Goal: Information Seeking & Learning: Learn about a topic

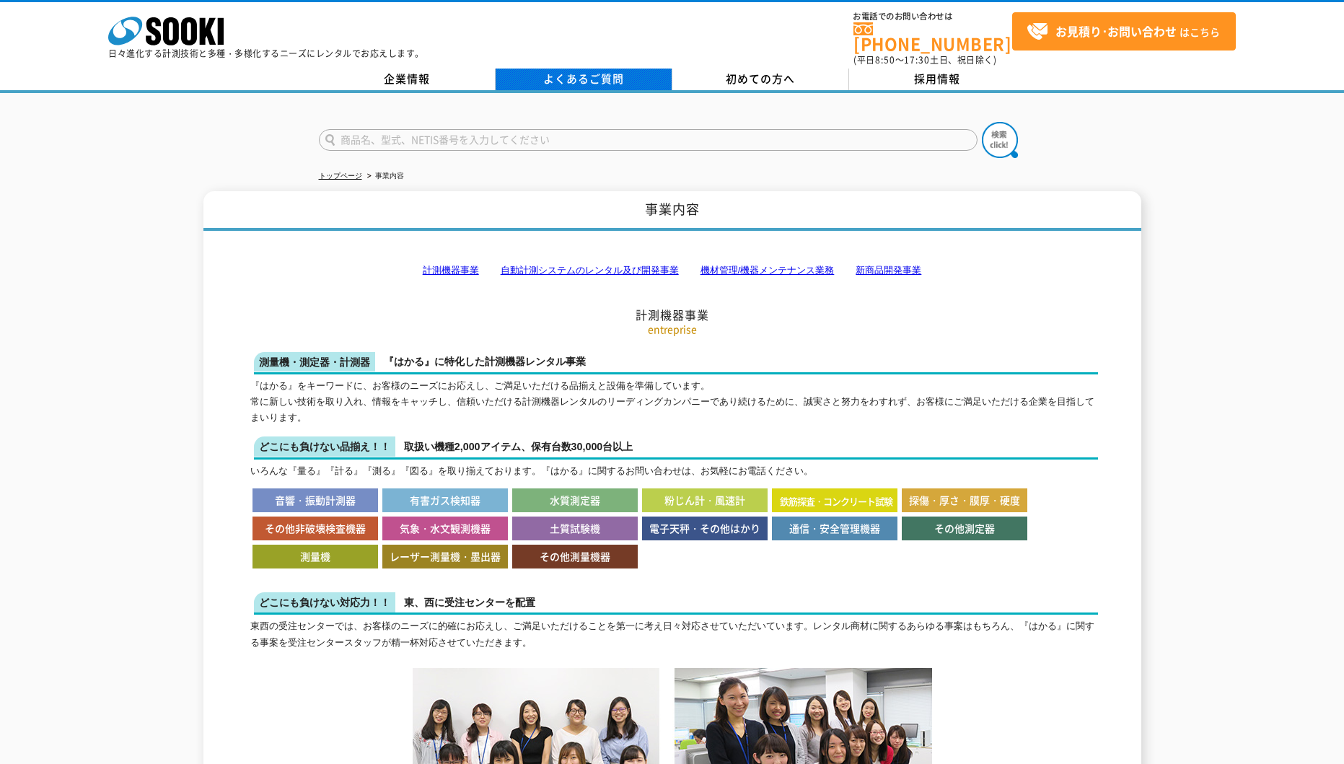
click at [583, 69] on link "よくあるご質問" at bounding box center [583, 80] width 177 height 22
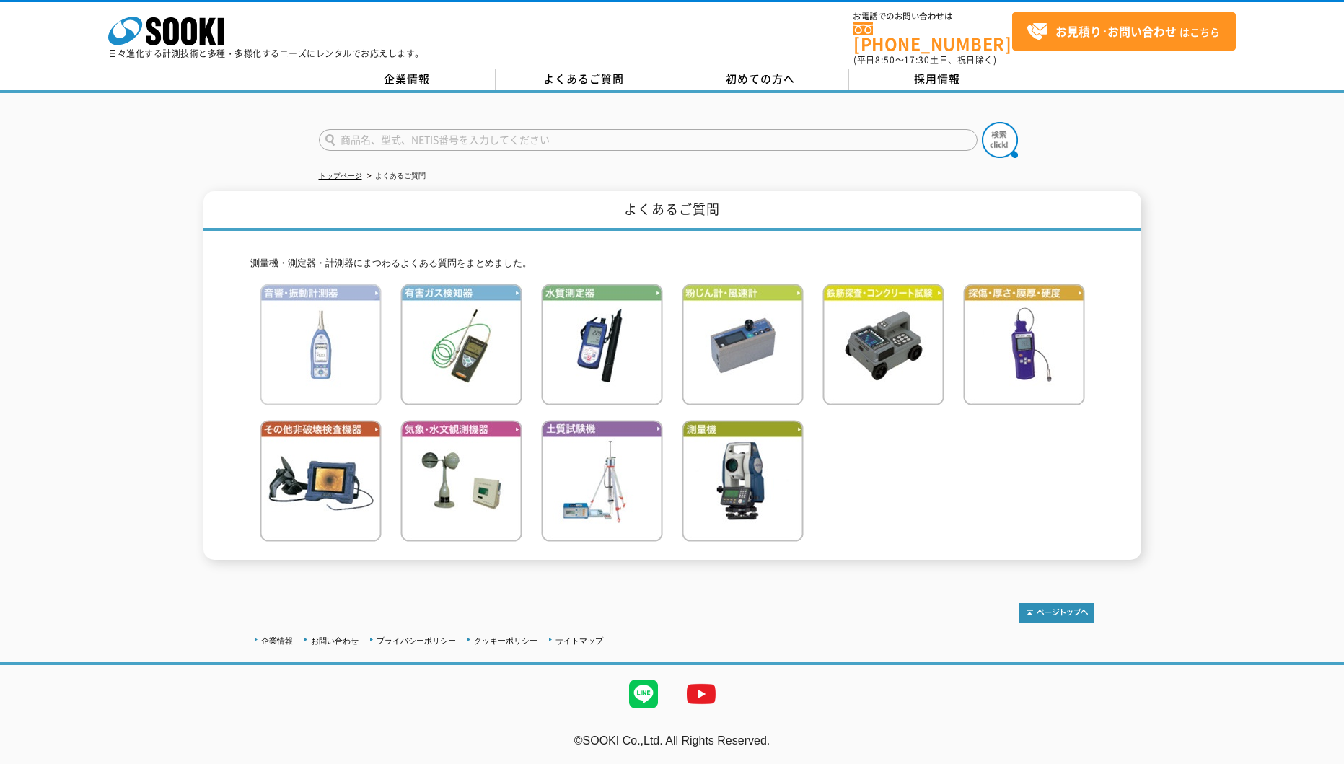
click at [320, 321] on img at bounding box center [321, 344] width 122 height 122
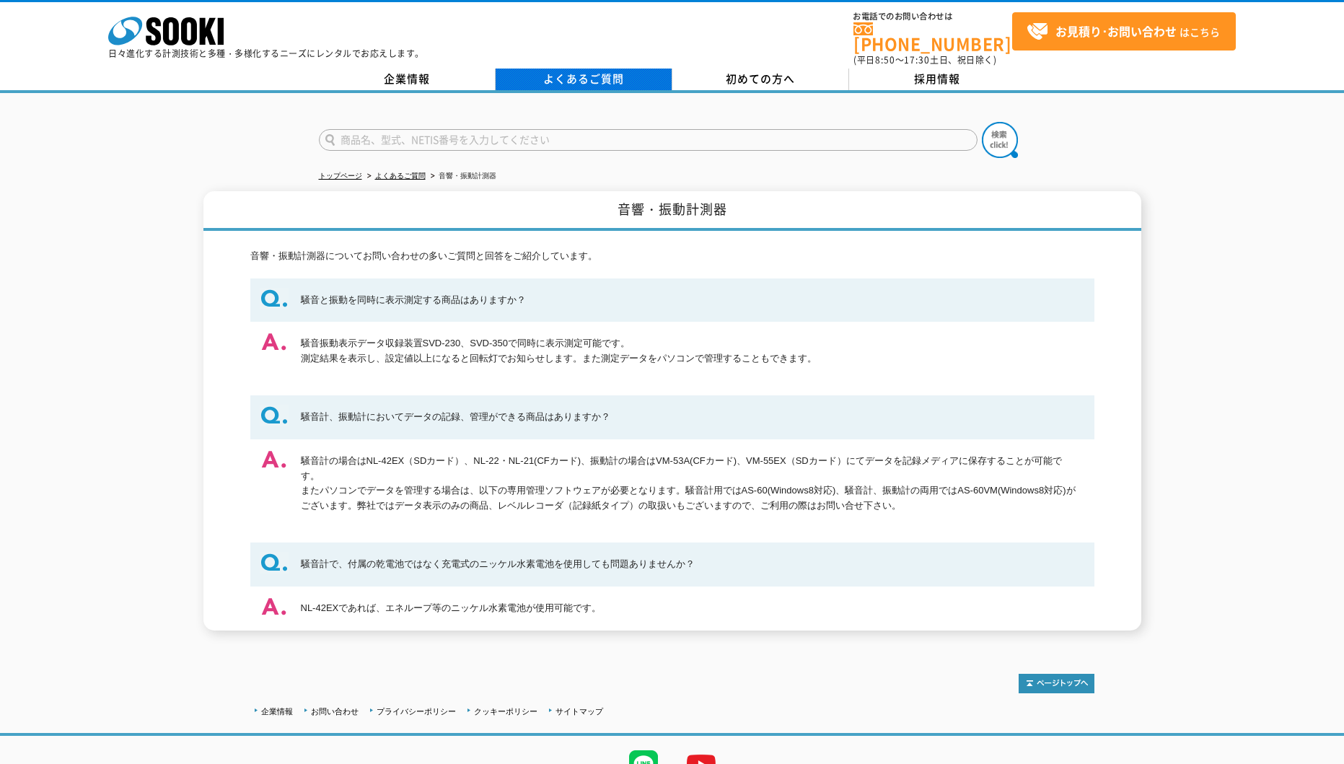
click at [544, 69] on link "よくあるご質問" at bounding box center [583, 80] width 177 height 22
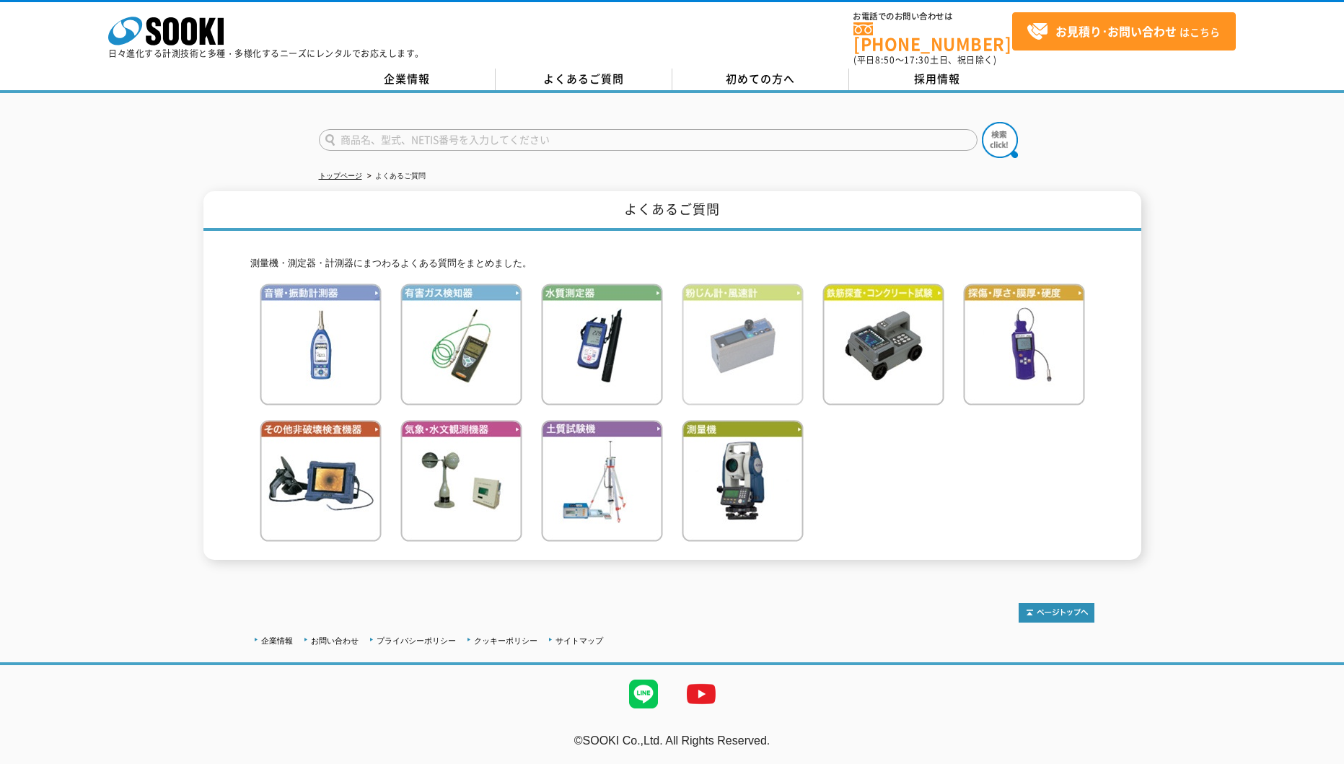
click at [713, 340] on img at bounding box center [743, 344] width 122 height 122
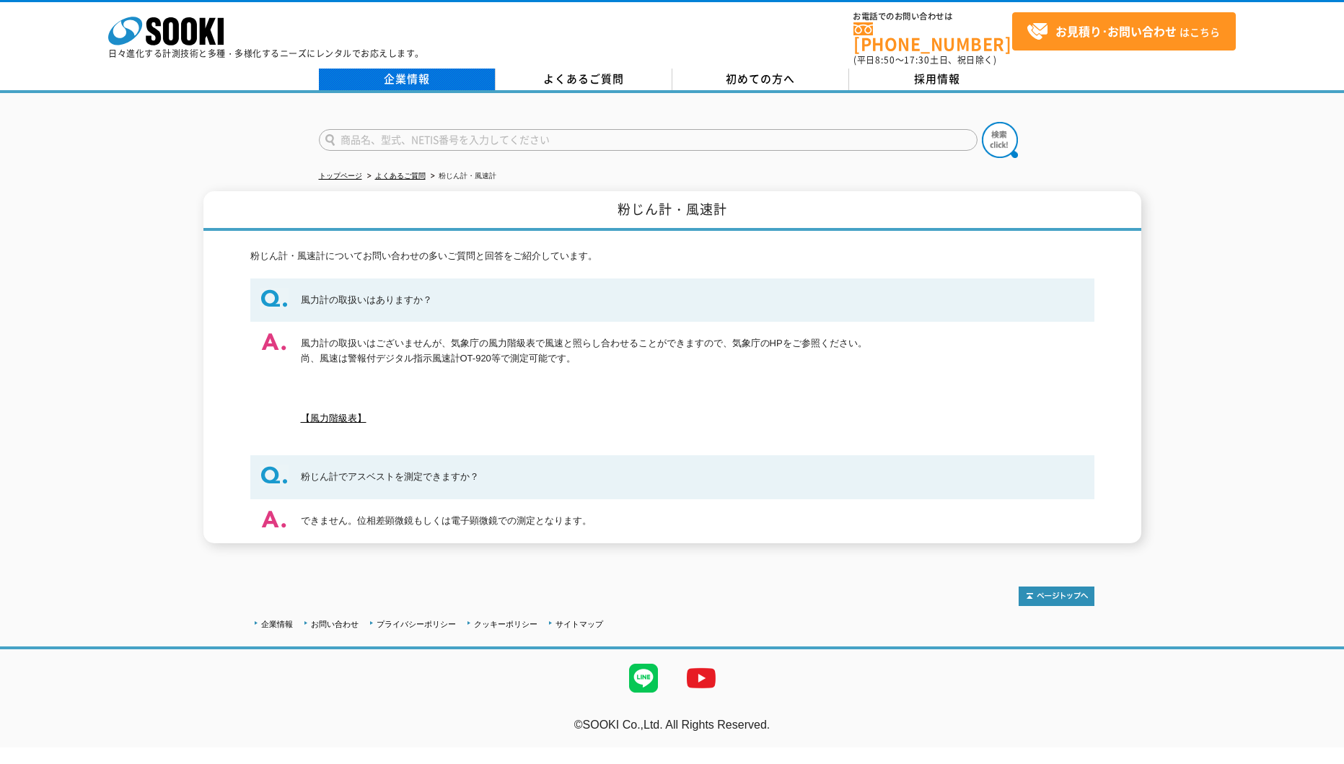
click at [422, 69] on link "企業情報" at bounding box center [407, 80] width 177 height 22
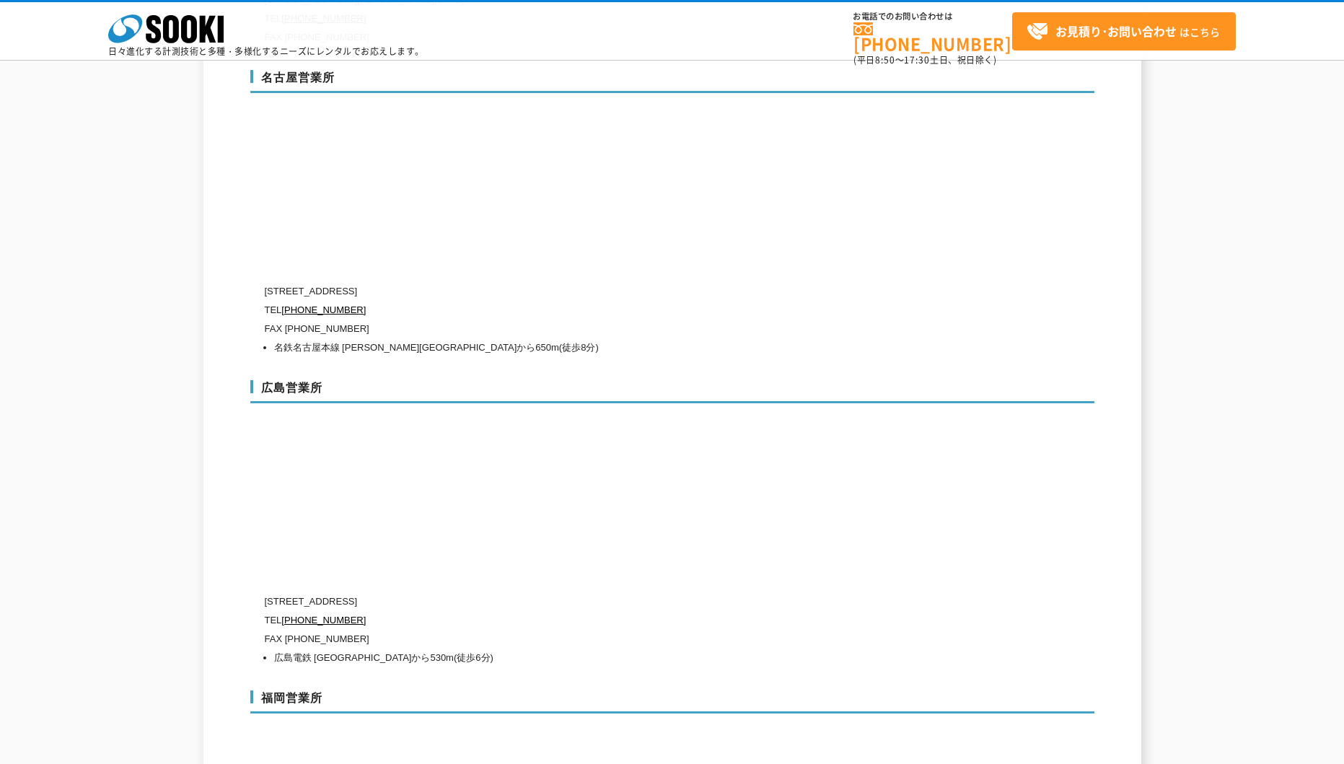
scroll to position [5121, 0]
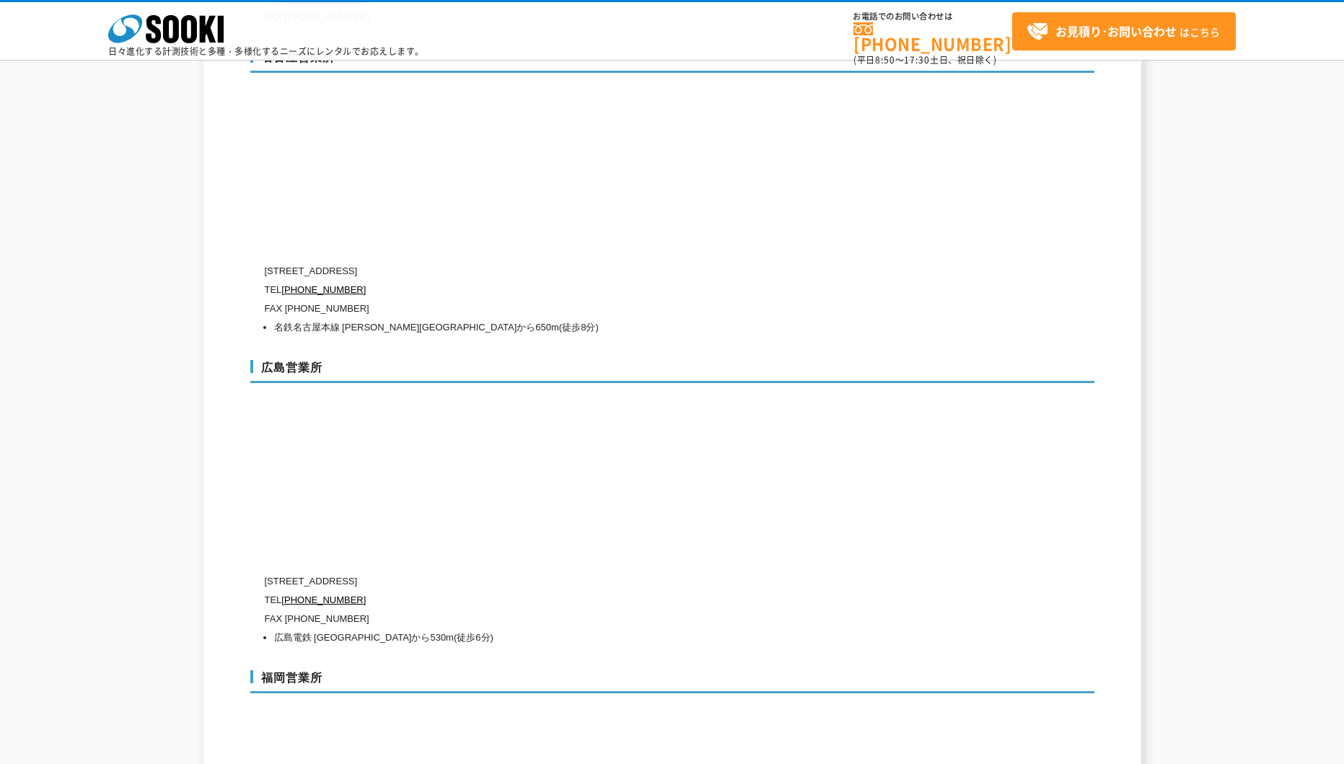
click at [753, 572] on p "〒733-0037 広島県広島市西区西観音町9-7 なかよしビル1階" at bounding box center [611, 581] width 692 height 19
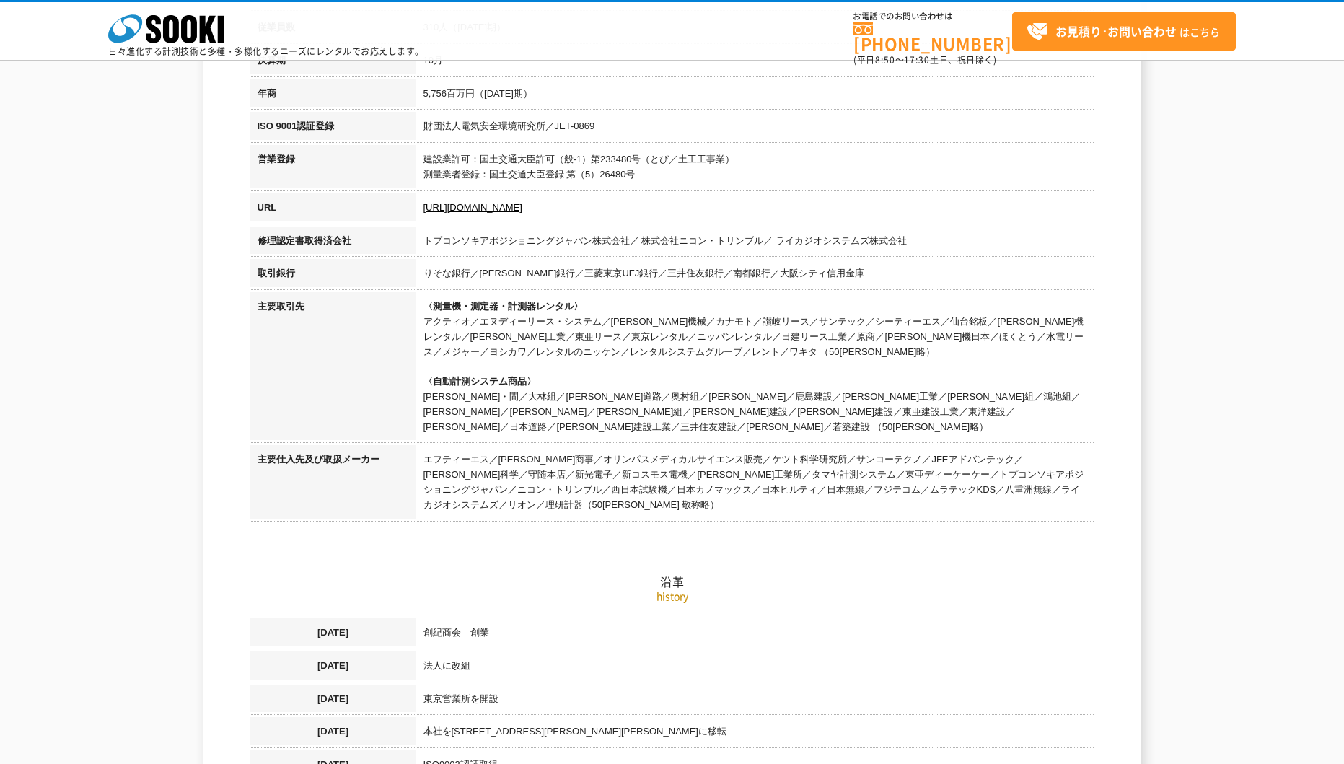
scroll to position [0, 0]
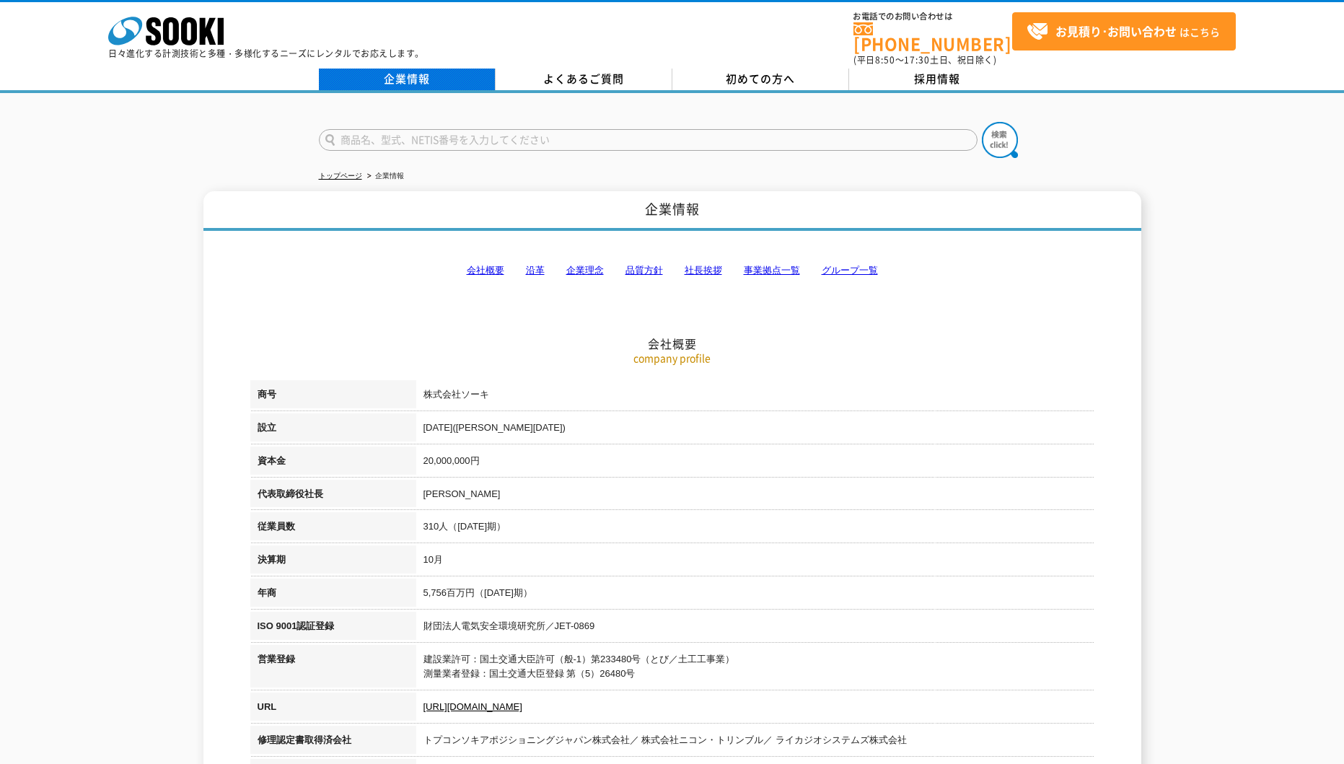
click at [418, 70] on link "企業情報" at bounding box center [407, 80] width 177 height 22
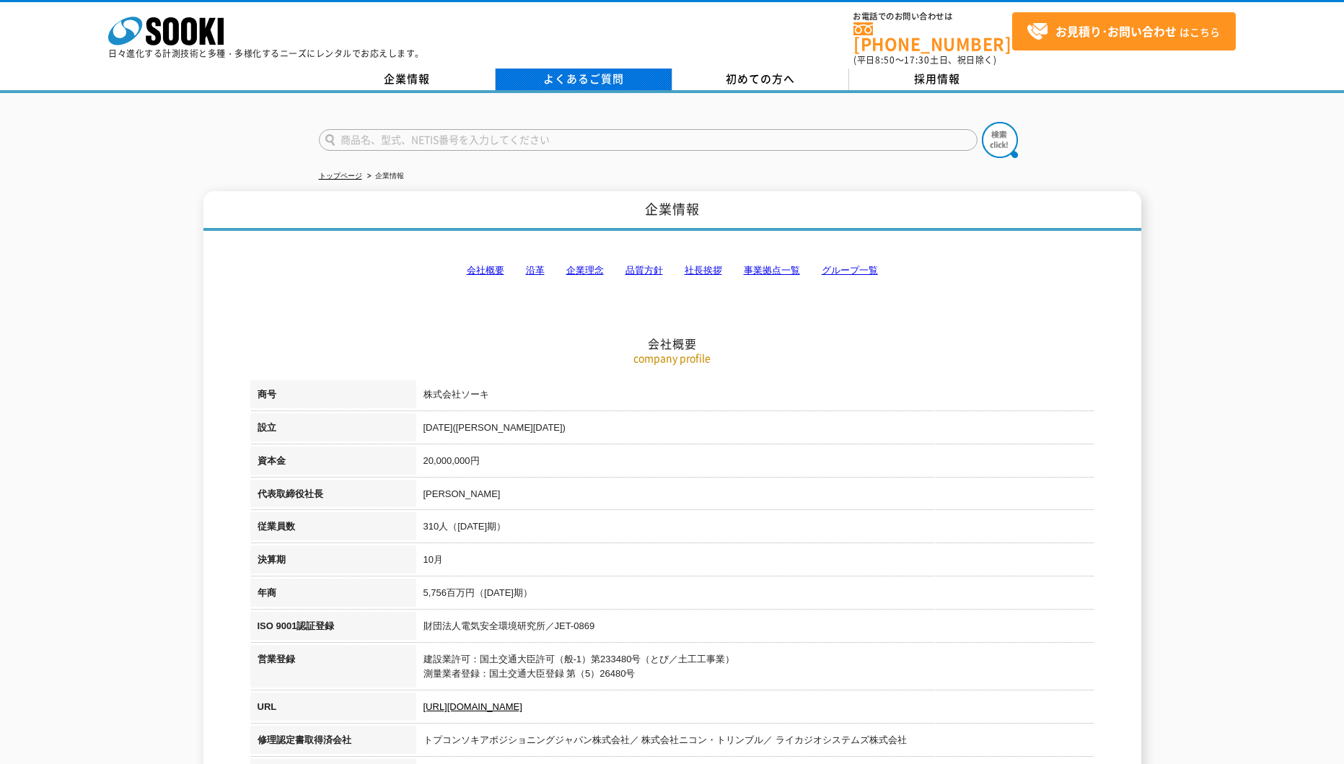
click at [560, 74] on link "よくあるご質問" at bounding box center [583, 80] width 177 height 22
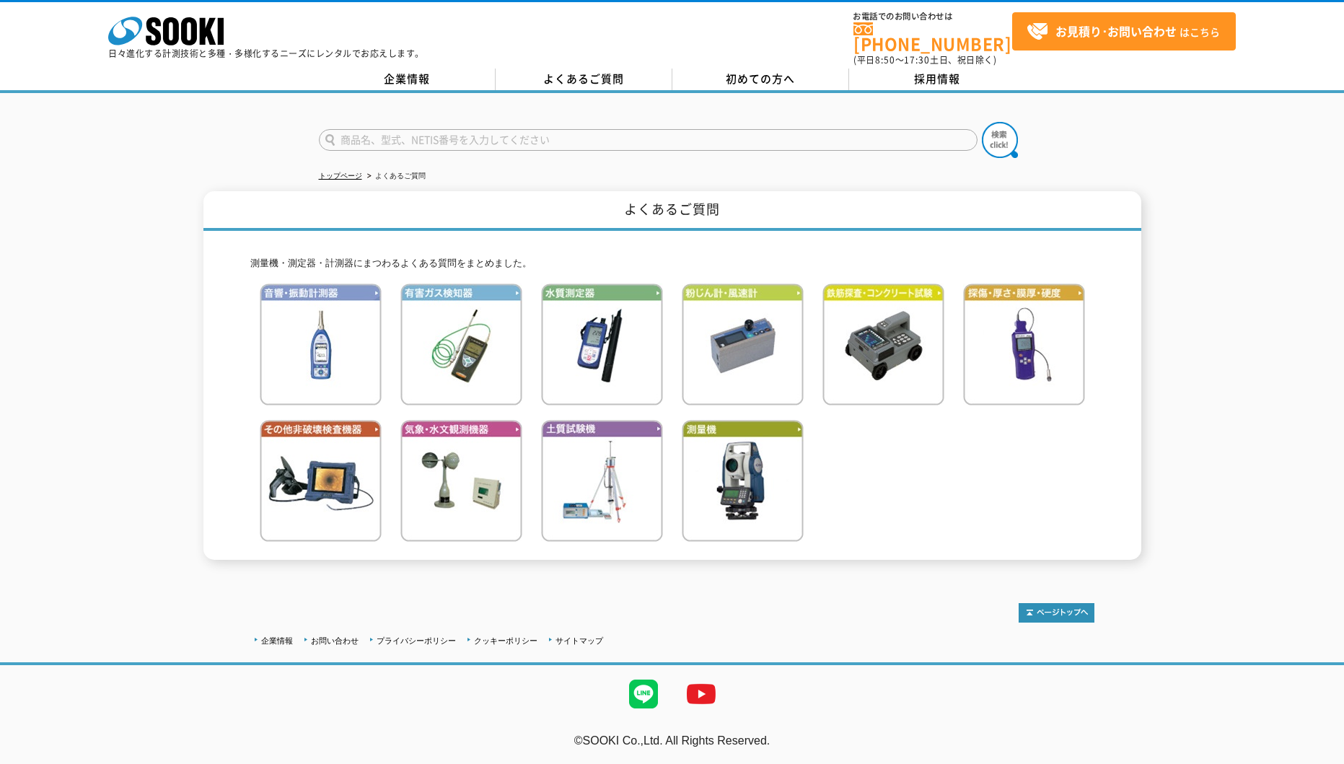
click at [547, 129] on input "text" at bounding box center [648, 140] width 658 height 22
type input "クラウド"
click at [982, 122] on button at bounding box center [1000, 140] width 36 height 36
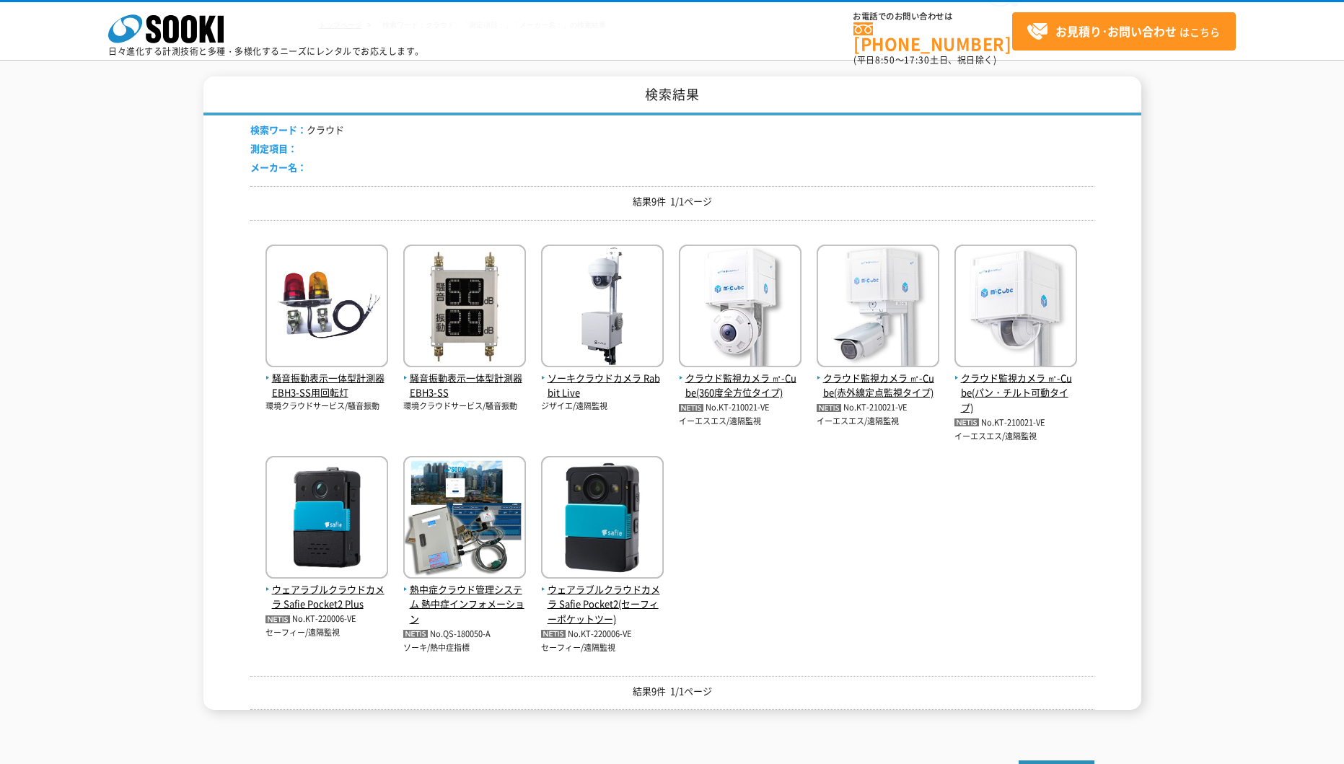
scroll to position [216, 0]
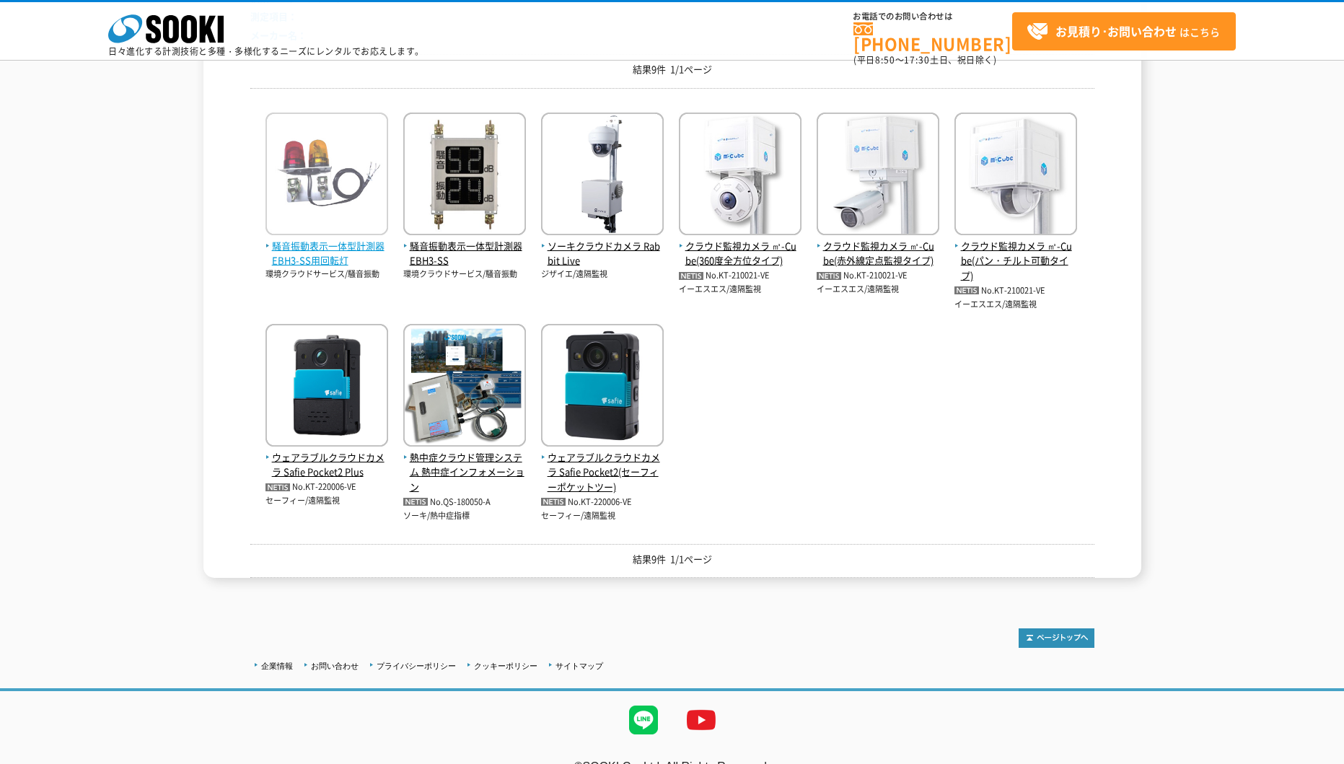
click at [296, 247] on span "騒音振動表示一体型計測器 EBH3-SS用回転灯" at bounding box center [326, 254] width 123 height 30
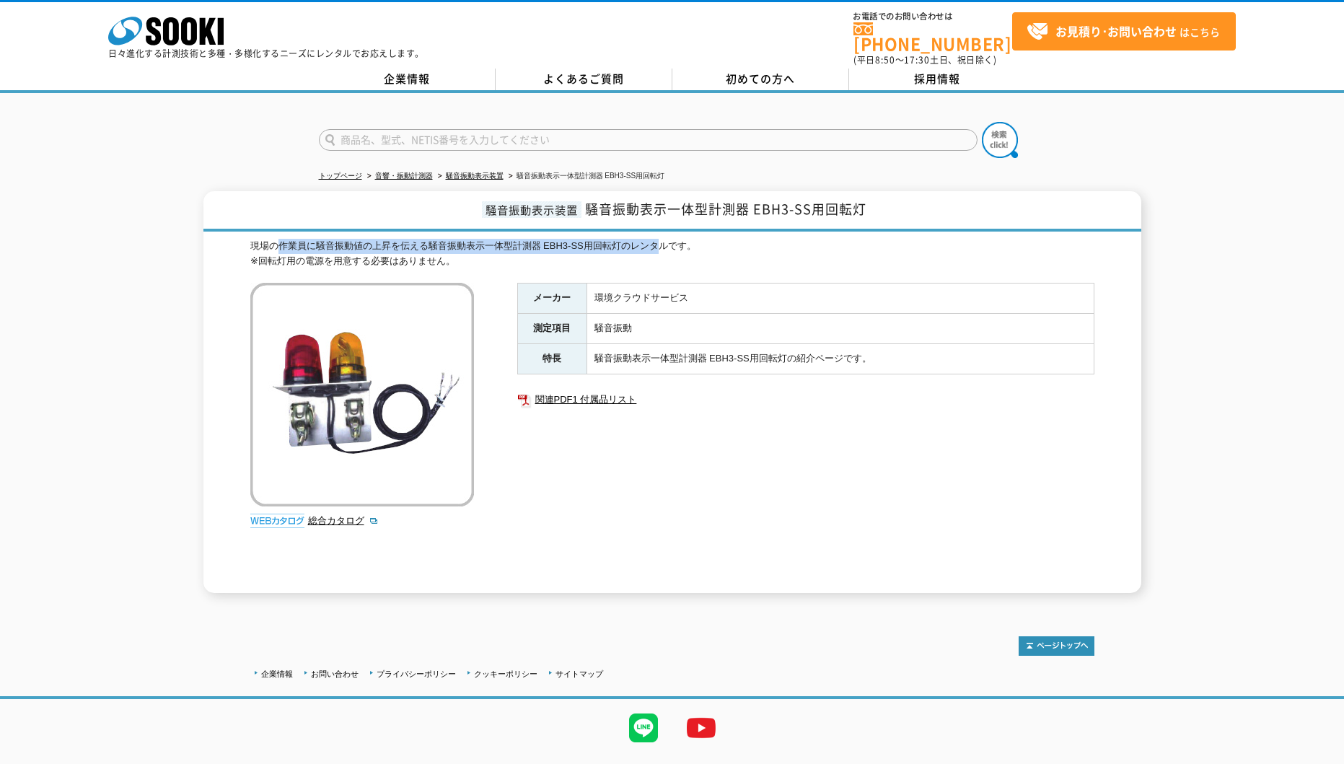
drag, startPoint x: 283, startPoint y: 236, endPoint x: 655, endPoint y: 242, distance: 372.2
click at [655, 242] on div "現場の作業員に騒音振動値の上昇を伝える騒音振動表示一体型計測器 EBH3-SS用回転灯のレンタルです。 ※回転灯用の電源を用意する必要はありません。" at bounding box center [672, 254] width 844 height 30
drag, startPoint x: 327, startPoint y: 255, endPoint x: 397, endPoint y: 255, distance: 69.2
click at [397, 255] on div "現場の作業員に騒音振動値の上昇を伝える騒音振動表示一体型計測器 EBH3-SS用回転灯のレンタルです。 ※回転灯用の電源を用意する必要はありません。" at bounding box center [672, 254] width 844 height 30
click at [398, 255] on div "現場の作業員に騒音振動値の上昇を伝える騒音振動表示一体型計測器 EBH3-SS用回転灯のレンタルです。 ※回転灯用の電源を用意する必要はありません。" at bounding box center [672, 254] width 844 height 30
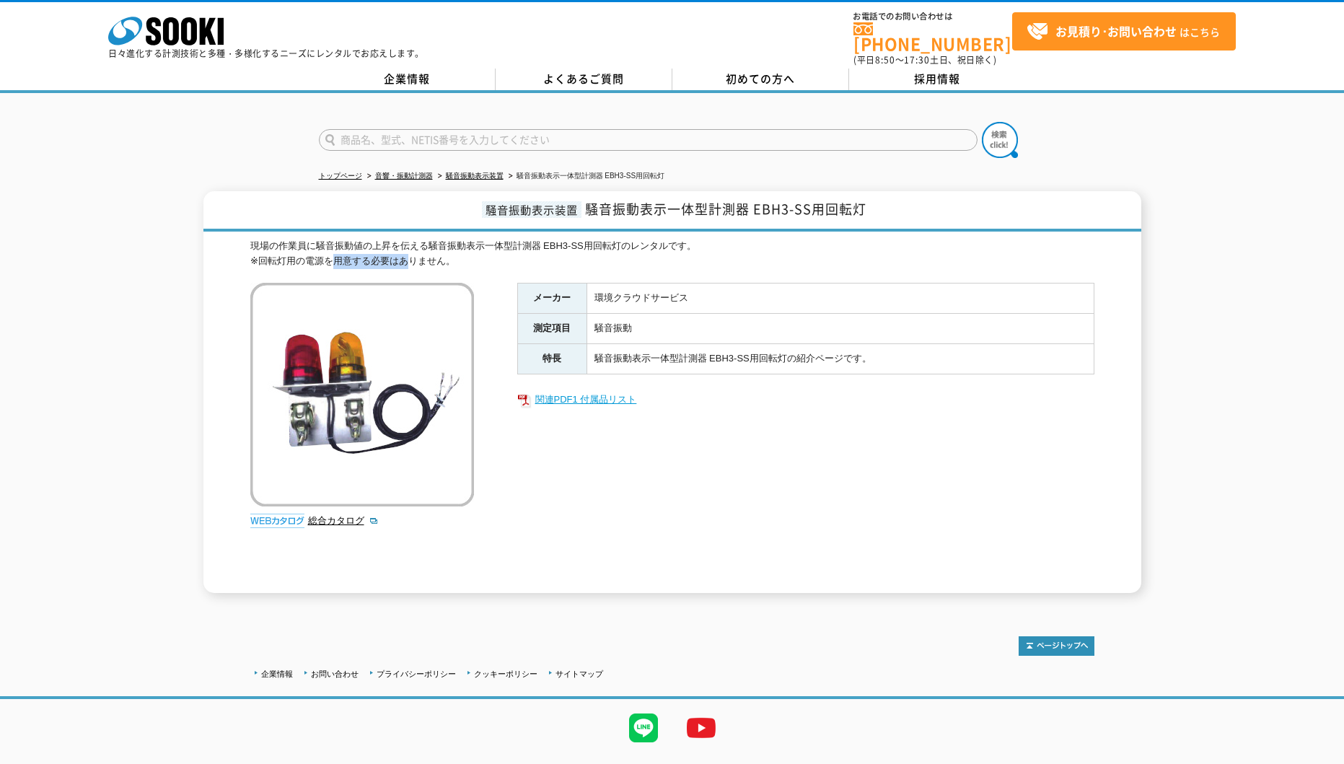
click at [596, 390] on link "関連PDF1 付属品リスト" at bounding box center [805, 399] width 577 height 19
click at [185, 28] on icon at bounding box center [189, 31] width 16 height 28
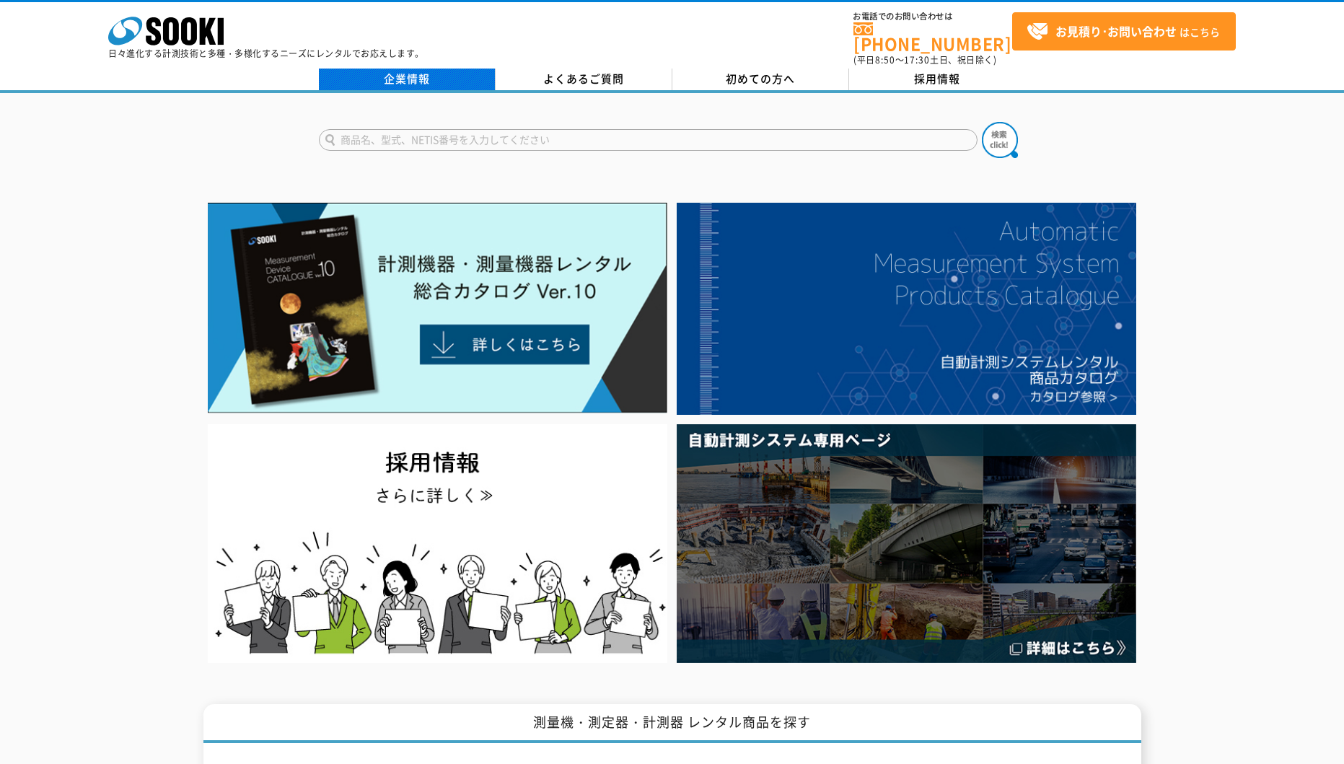
click at [418, 69] on link "企業情報" at bounding box center [407, 80] width 177 height 22
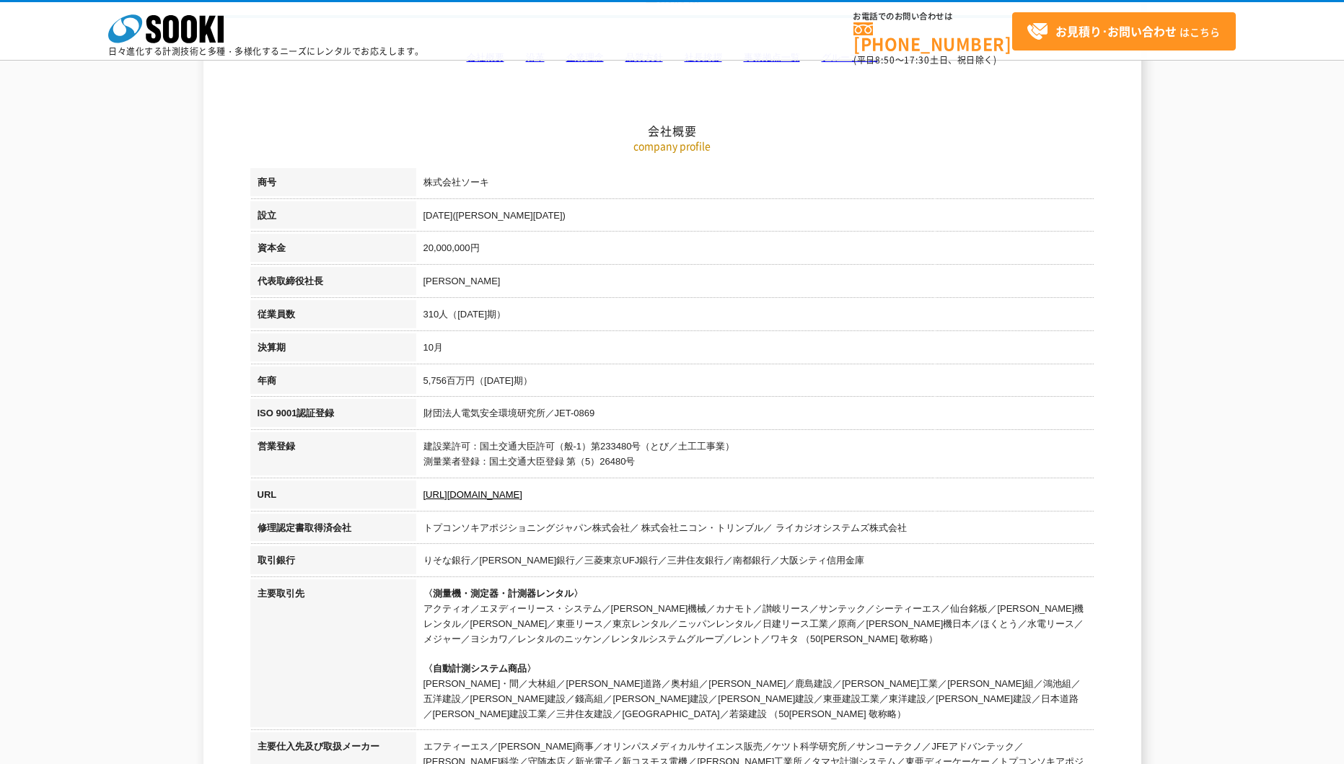
scroll to position [216, 0]
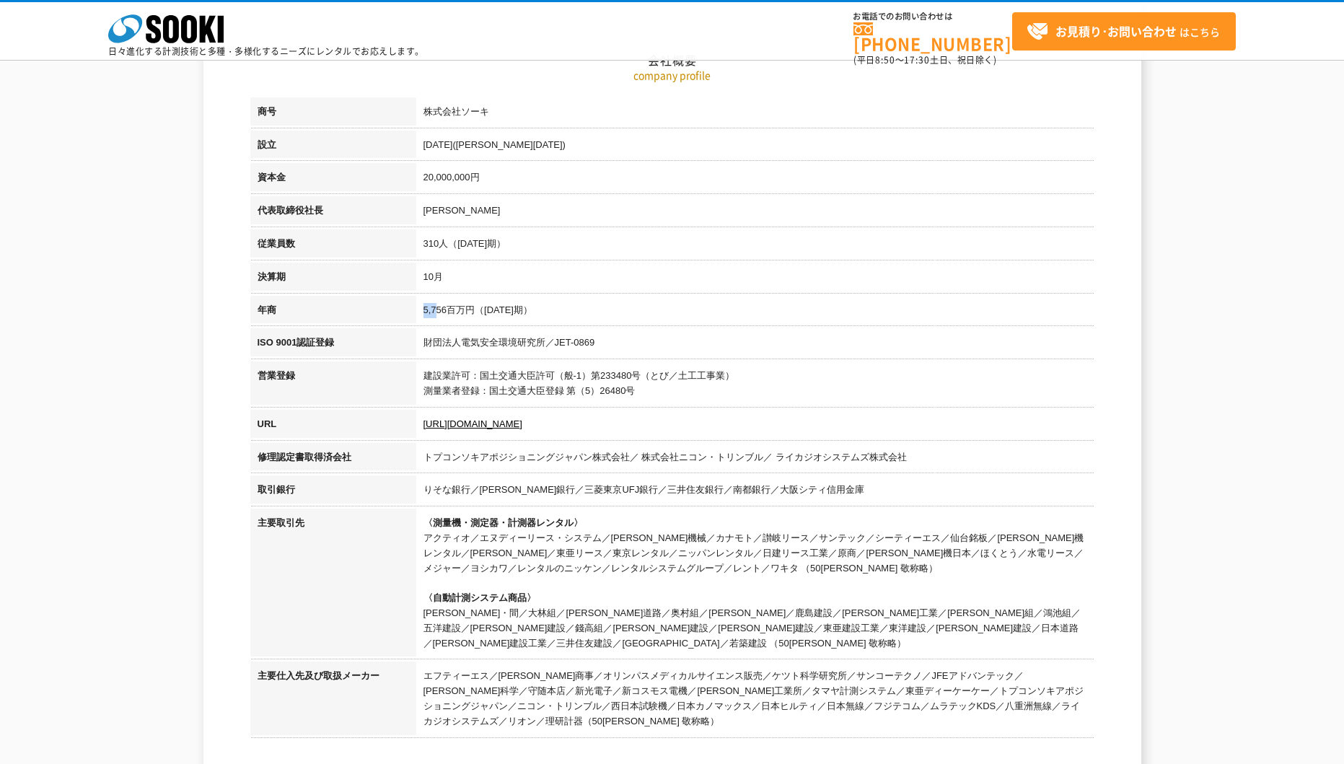
click at [436, 309] on td "5,756百万円（[DATE]期）" at bounding box center [755, 312] width 678 height 33
drag, startPoint x: 436, startPoint y: 309, endPoint x: 322, endPoint y: 302, distance: 114.9
click at [322, 302] on th "年商" at bounding box center [333, 312] width 166 height 33
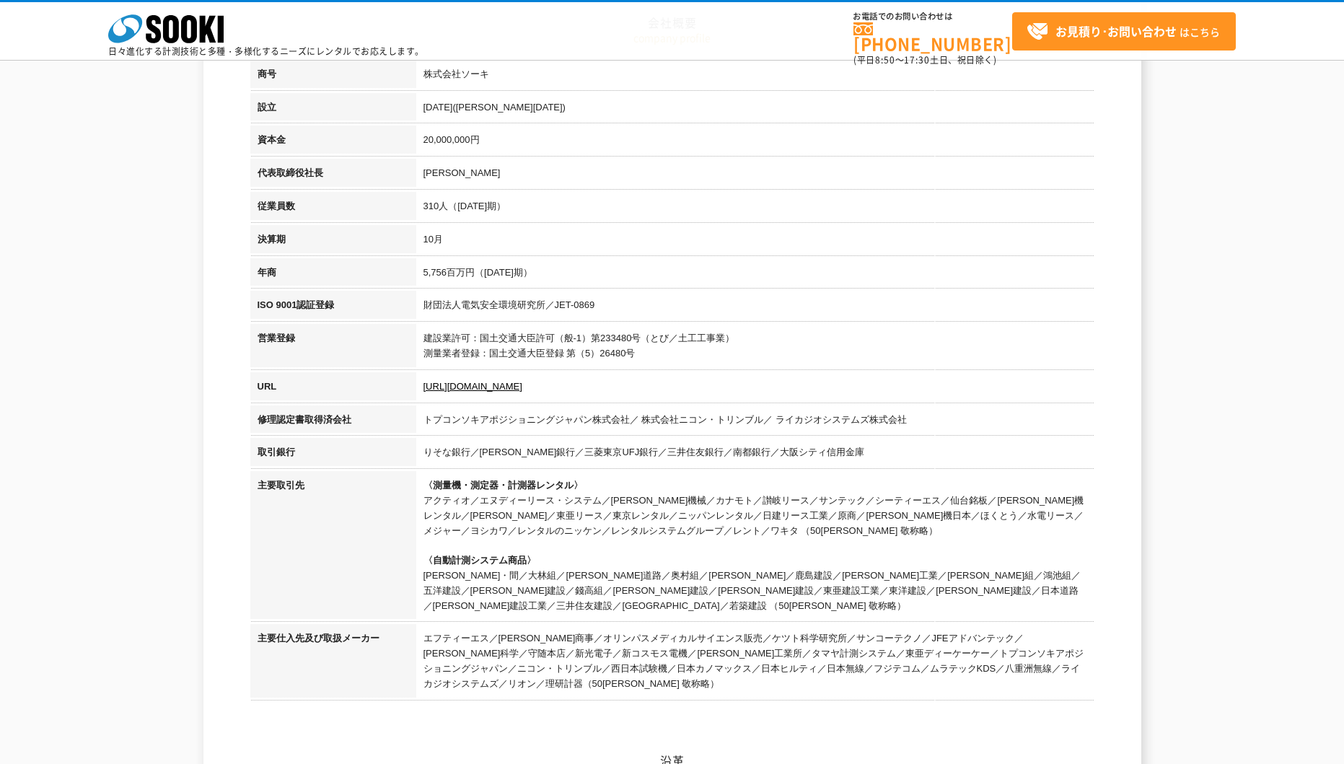
scroll to position [288, 0]
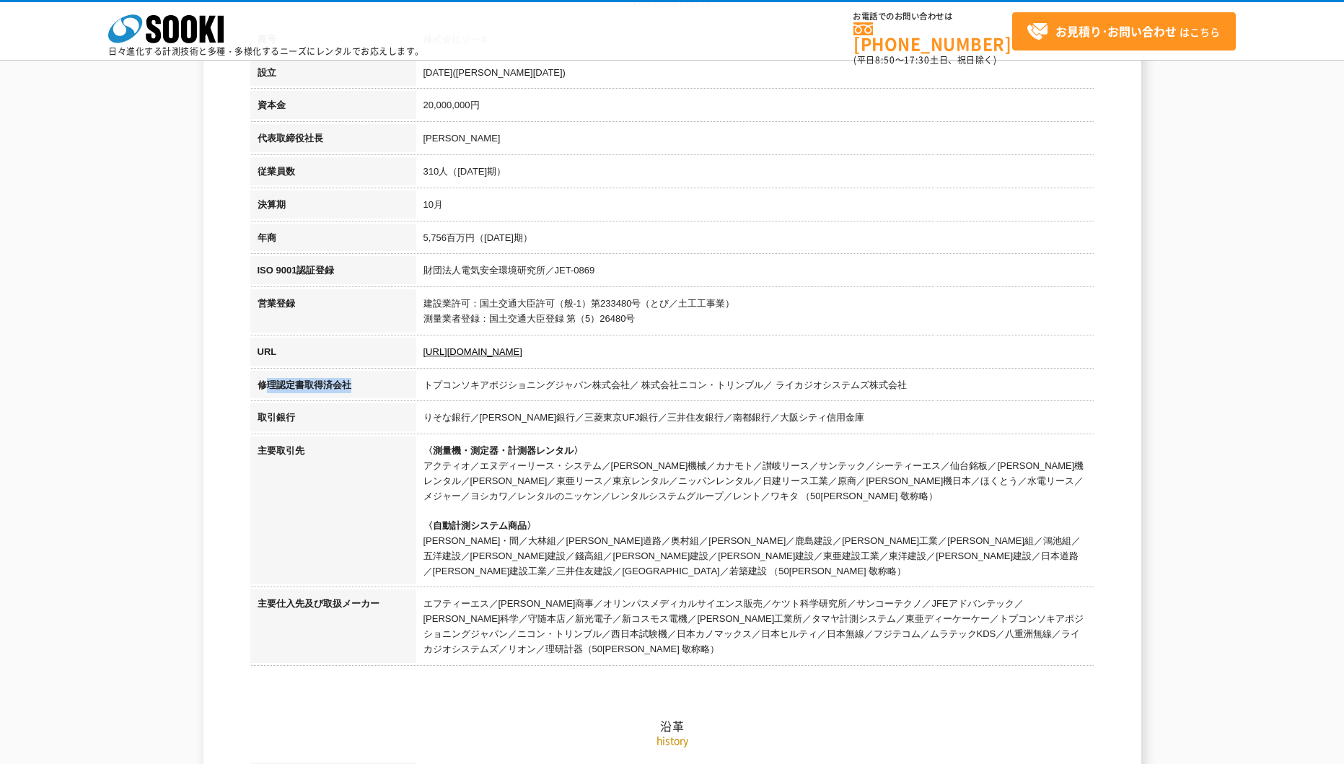
drag, startPoint x: 265, startPoint y: 382, endPoint x: 349, endPoint y: 387, distance: 83.9
click at [349, 387] on th "修理認定書取得済会社" at bounding box center [333, 387] width 166 height 33
drag, startPoint x: 349, startPoint y: 387, endPoint x: 364, endPoint y: 391, distance: 15.6
click at [364, 391] on th "修理認定書取得済会社" at bounding box center [333, 387] width 166 height 33
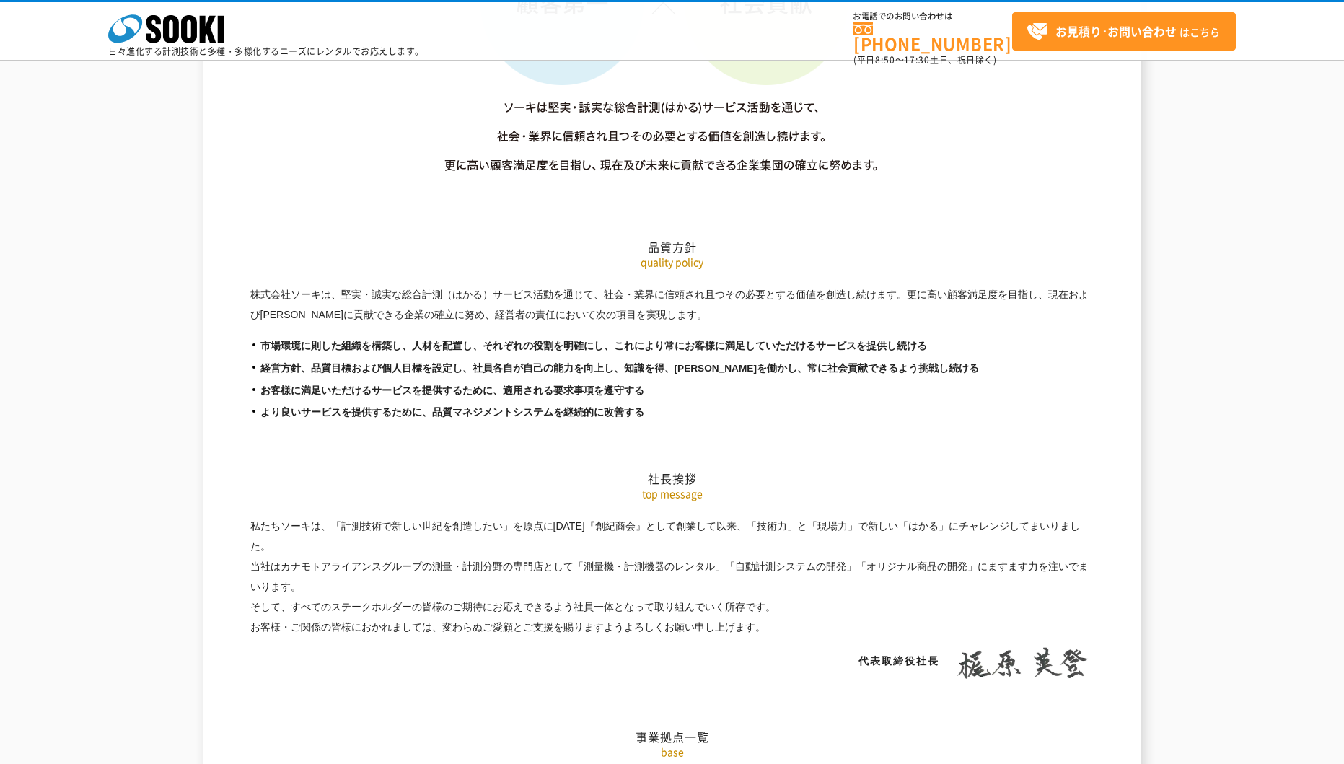
scroll to position [2308, 0]
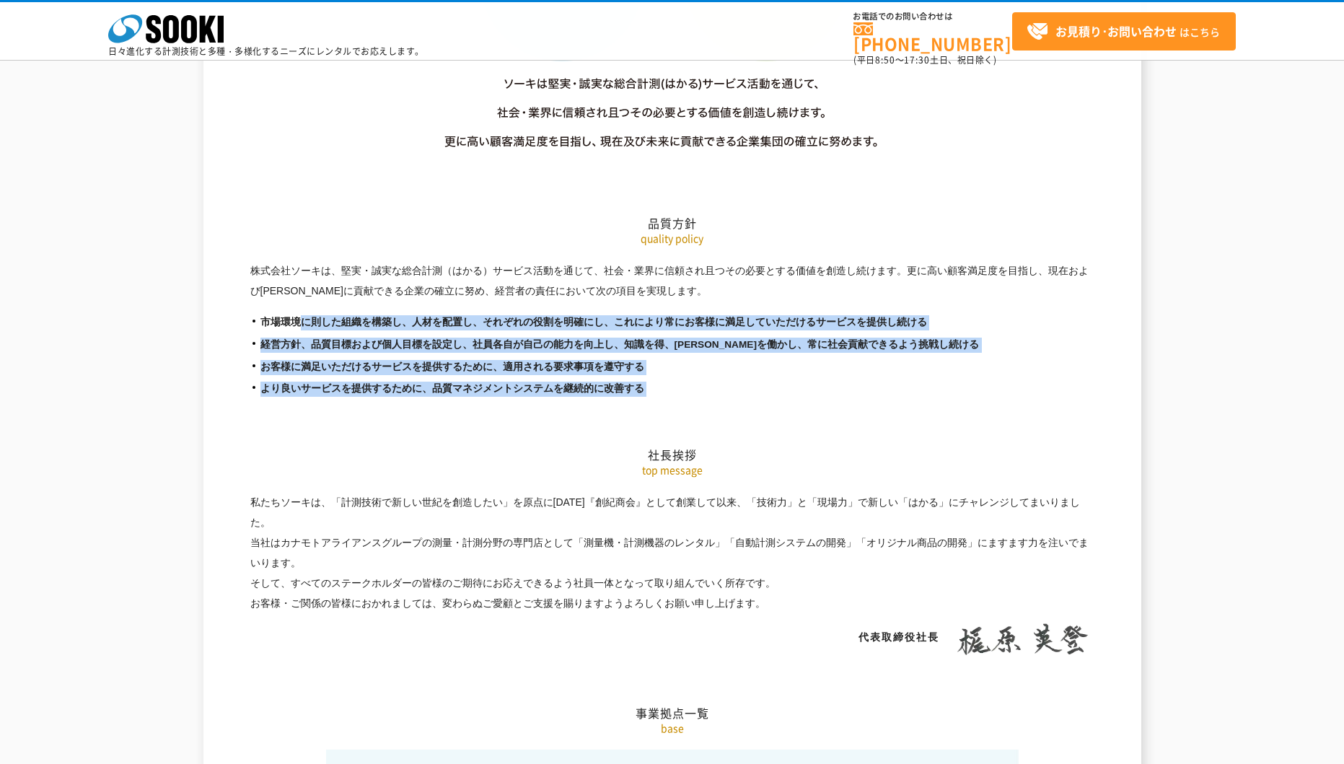
drag, startPoint x: 296, startPoint y: 292, endPoint x: 653, endPoint y: 348, distance: 361.3
drag, startPoint x: 653, startPoint y: 348, endPoint x: 484, endPoint y: 371, distance: 171.1
click at [493, 371] on h2 "社長挨拶" at bounding box center [672, 382] width 844 height 159
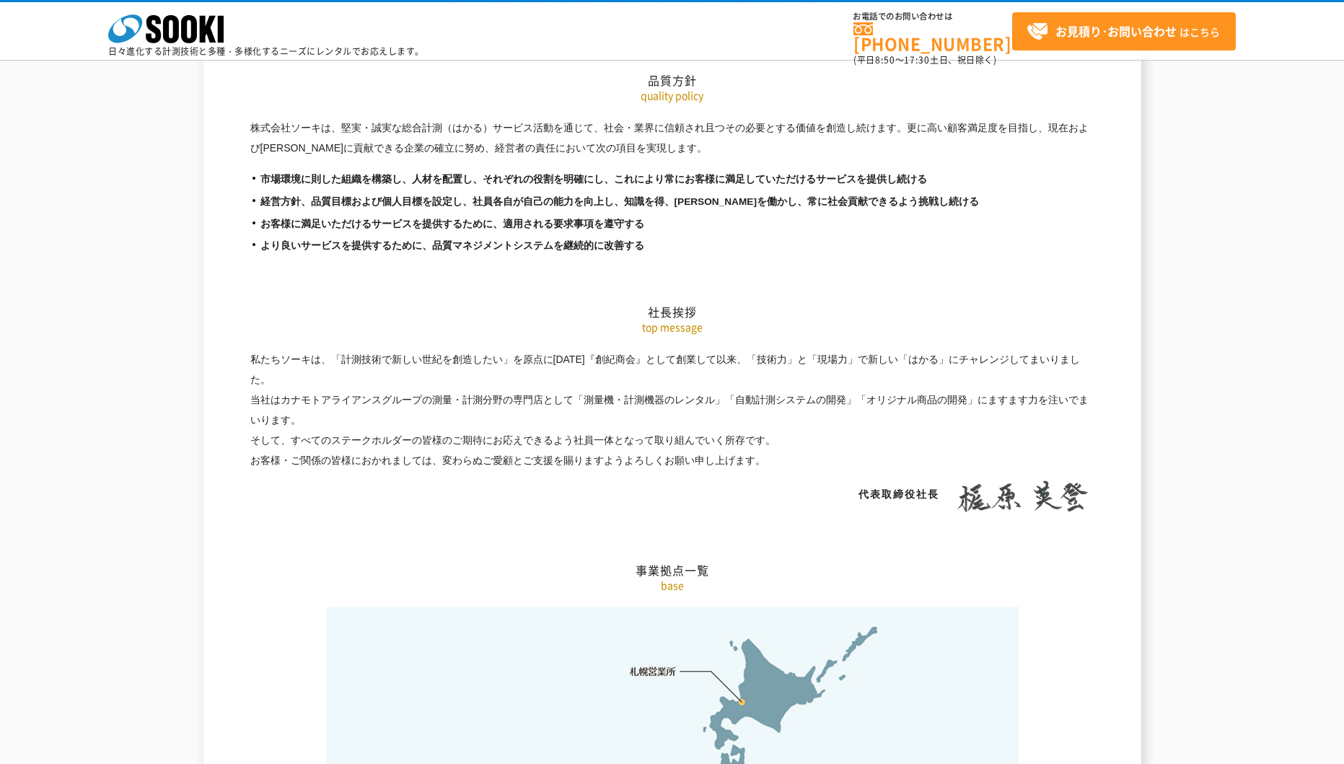
scroll to position [2452, 0]
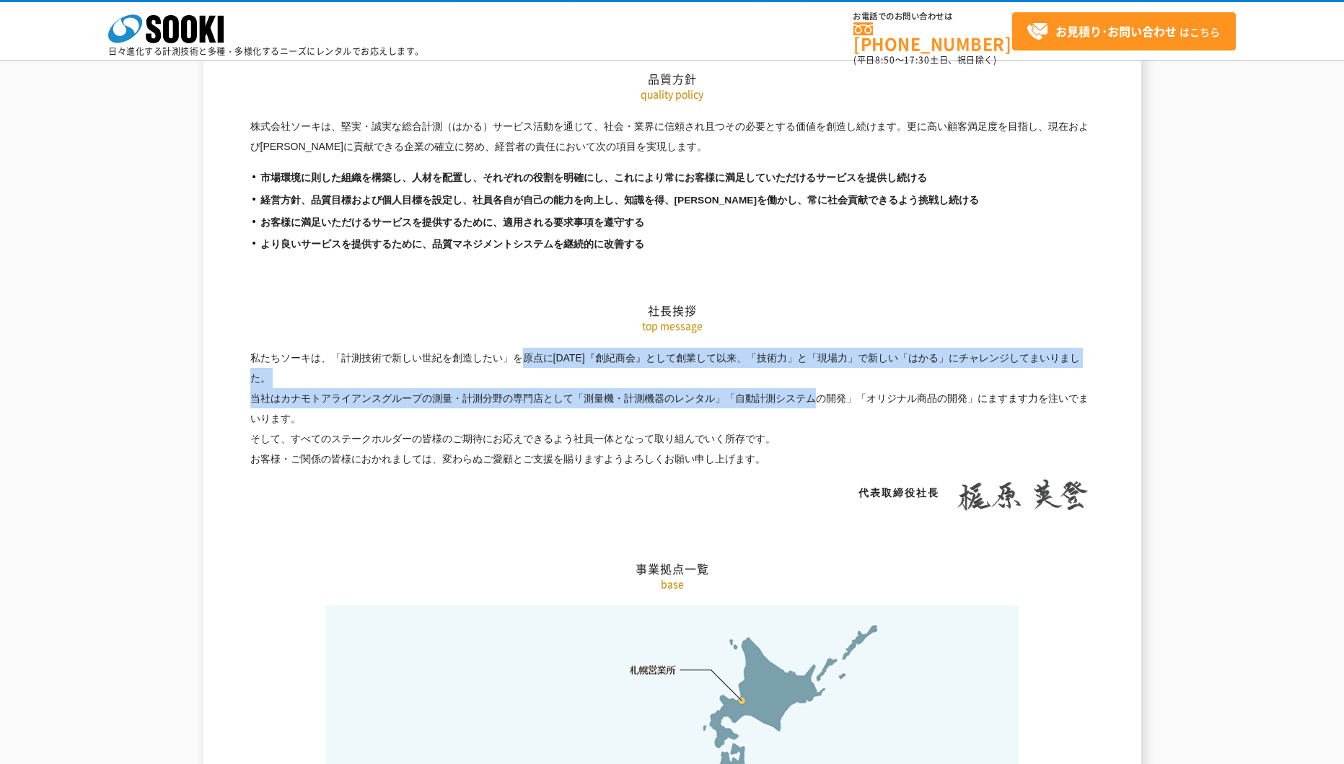
drag, startPoint x: 335, startPoint y: 325, endPoint x: 621, endPoint y: 369, distance: 289.0
click at [621, 369] on p "私たちソーキは、「計測技術で新しい世紀を創造したい」を原点に昭和61年4月『創紀商会』として創業して以来、「技術力」と「現場力」で新しい「はかる」にチャレンジ…" at bounding box center [672, 409] width 844 height 122
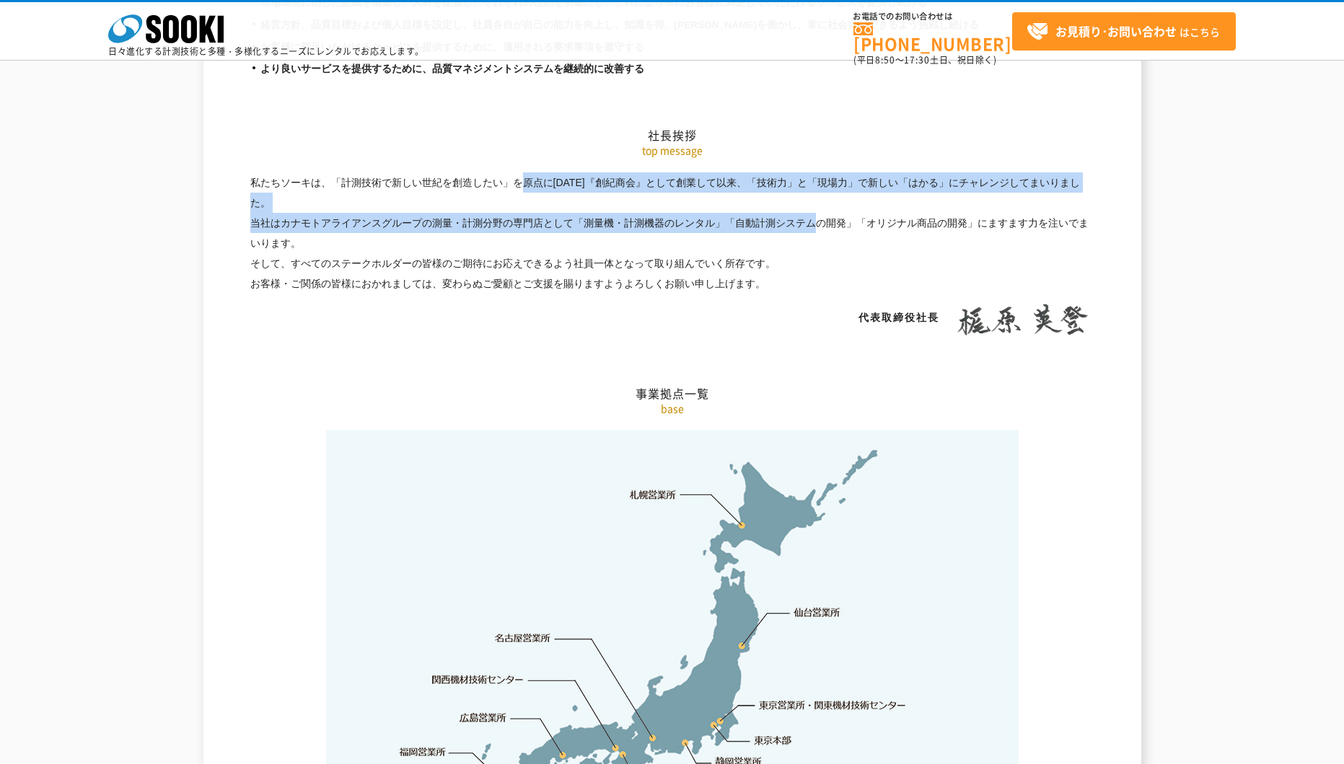
scroll to position [2669, 0]
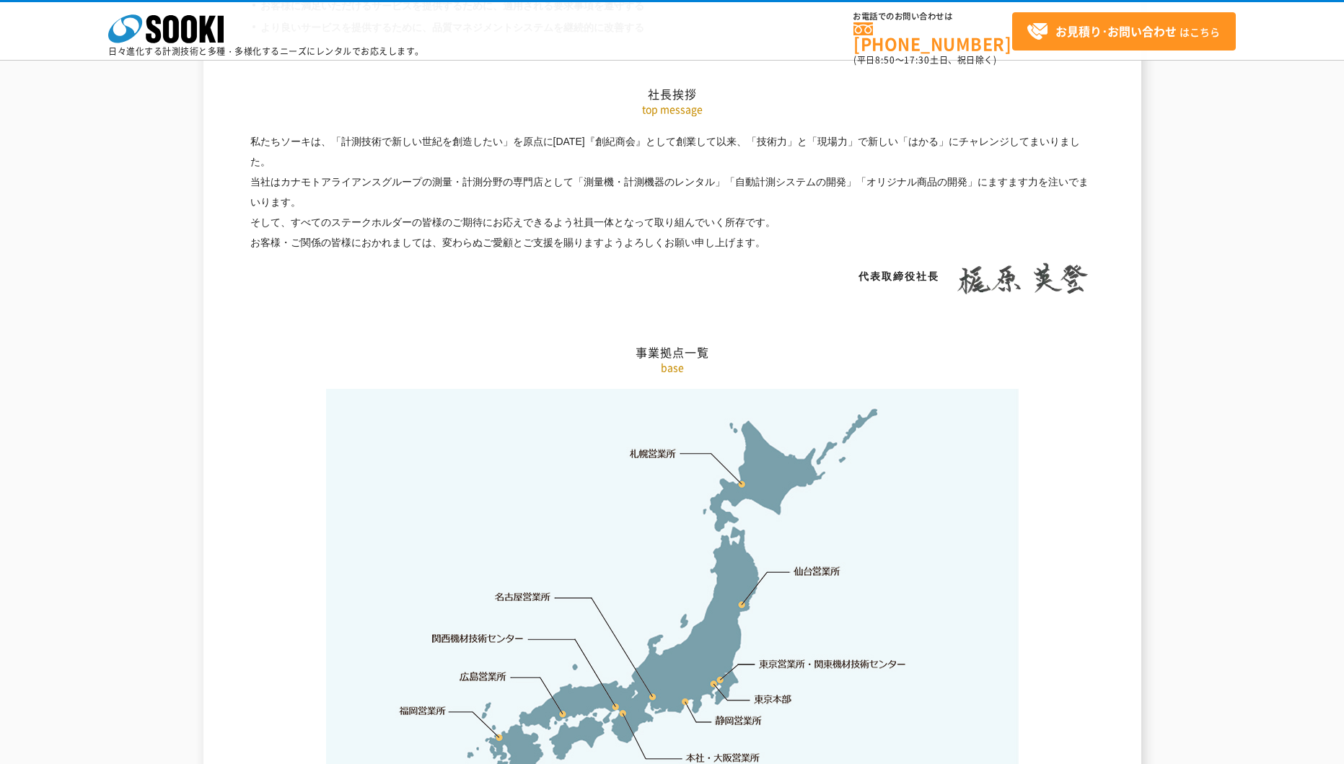
drag, startPoint x: 457, startPoint y: 282, endPoint x: 498, endPoint y: 233, distance: 64.5
click at [457, 282] on h2 "事業拠点一覧" at bounding box center [672, 279] width 844 height 159
drag, startPoint x: 739, startPoint y: 149, endPoint x: 850, endPoint y: 150, distance: 111.1
click at [850, 150] on p "私たちソーキは、「計測技術で新しい世紀を創造したい」を原点に昭和61年4月『創紀商会』として創業して以来、「技術力」と「現場力」で新しい「はかる」にチャレンジ…" at bounding box center [672, 192] width 844 height 122
drag, startPoint x: 850, startPoint y: 150, endPoint x: 619, endPoint y: 172, distance: 232.6
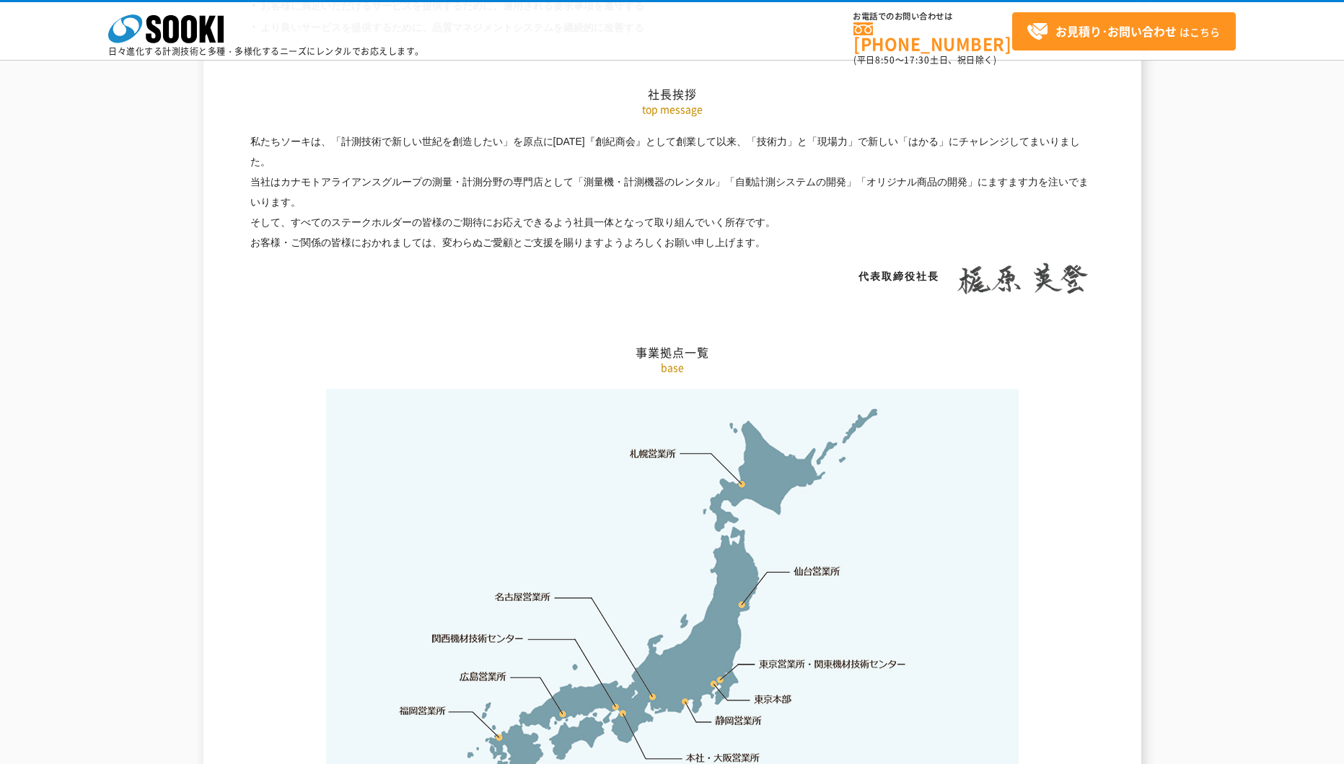
click at [620, 200] on h2 "事業拠点一覧" at bounding box center [672, 279] width 844 height 159
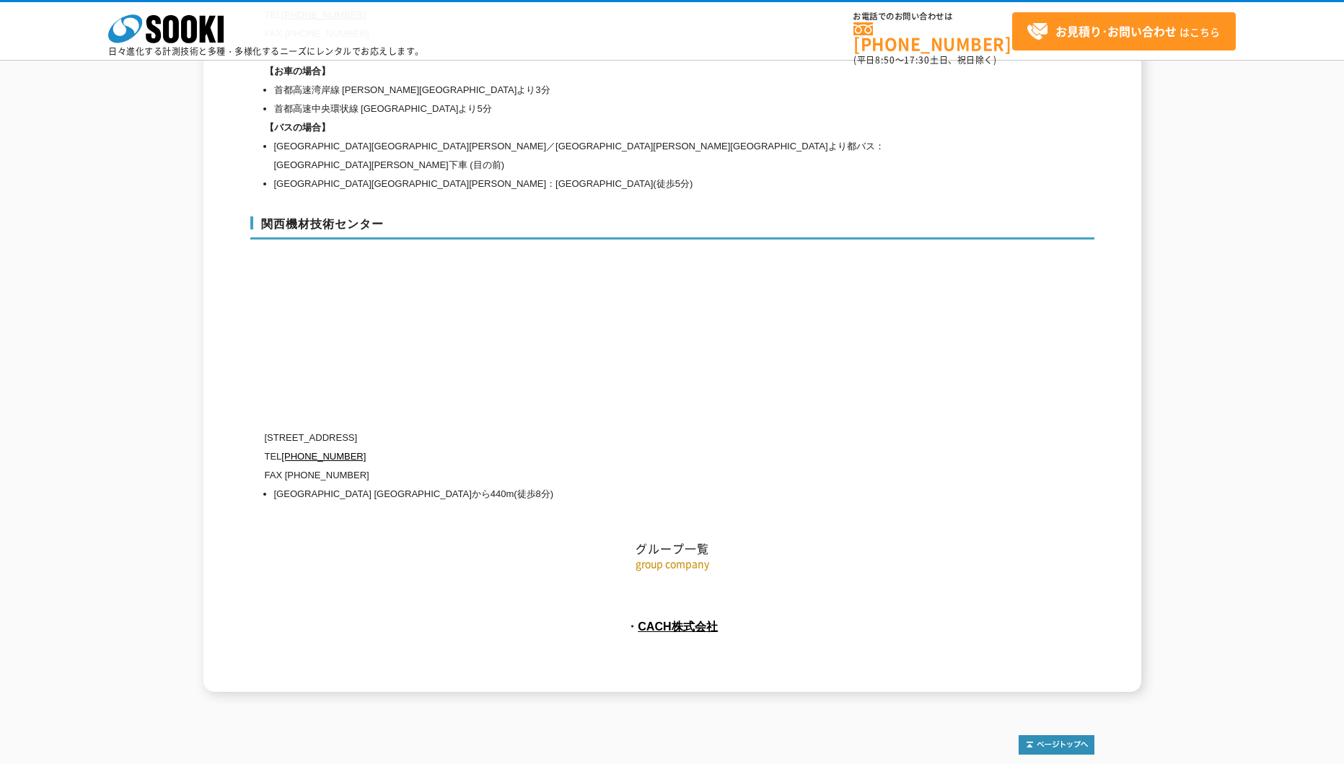
scroll to position [6374, 0]
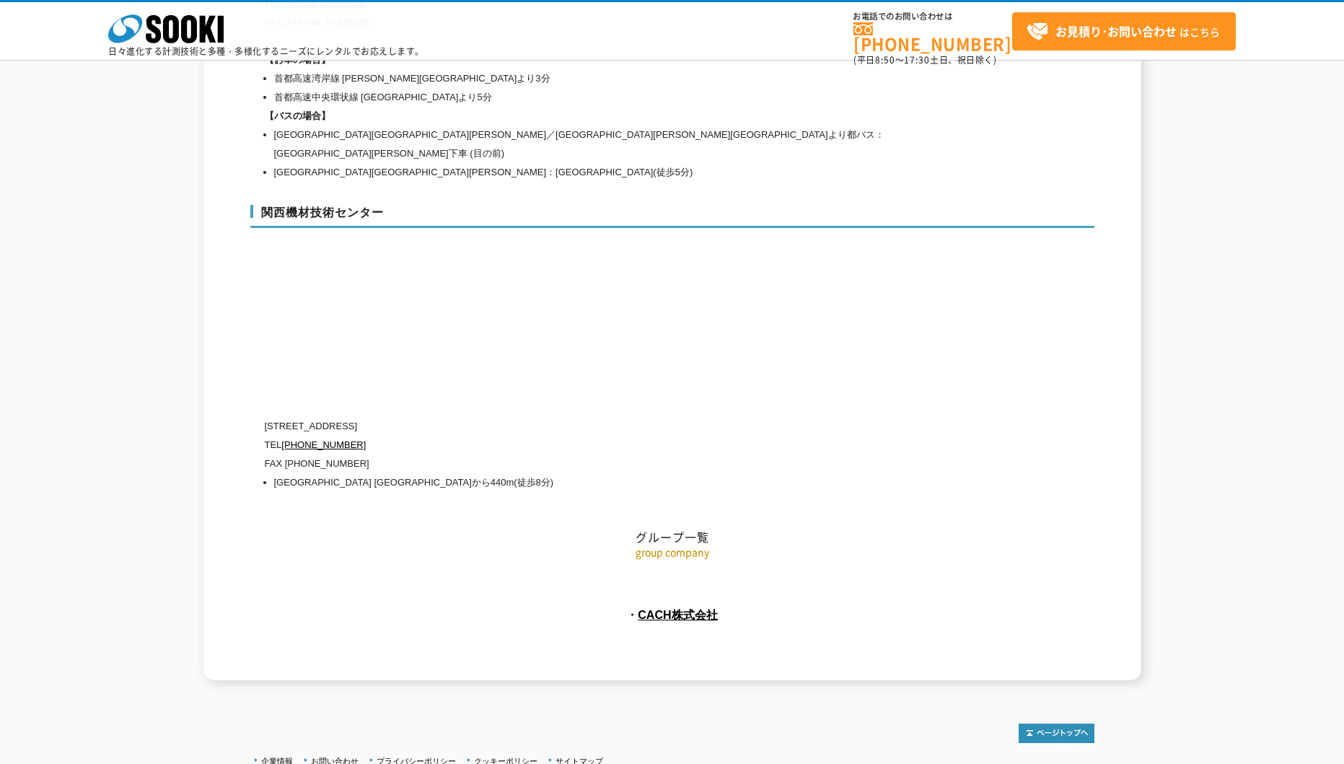
click at [167, 25] on icon at bounding box center [171, 29] width 16 height 28
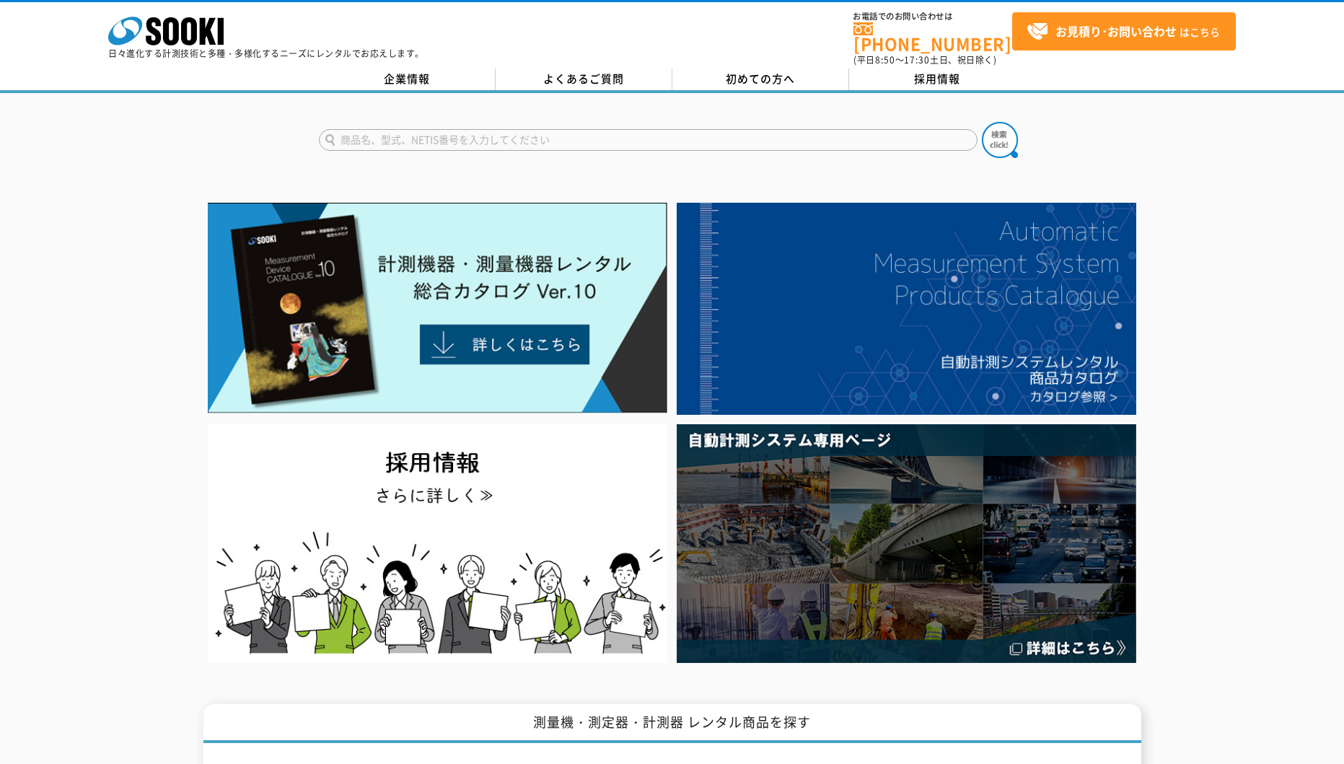
click at [169, 199] on div at bounding box center [672, 433] width 1344 height 470
